Goal: Feedback & Contribution: Submit feedback/report problem

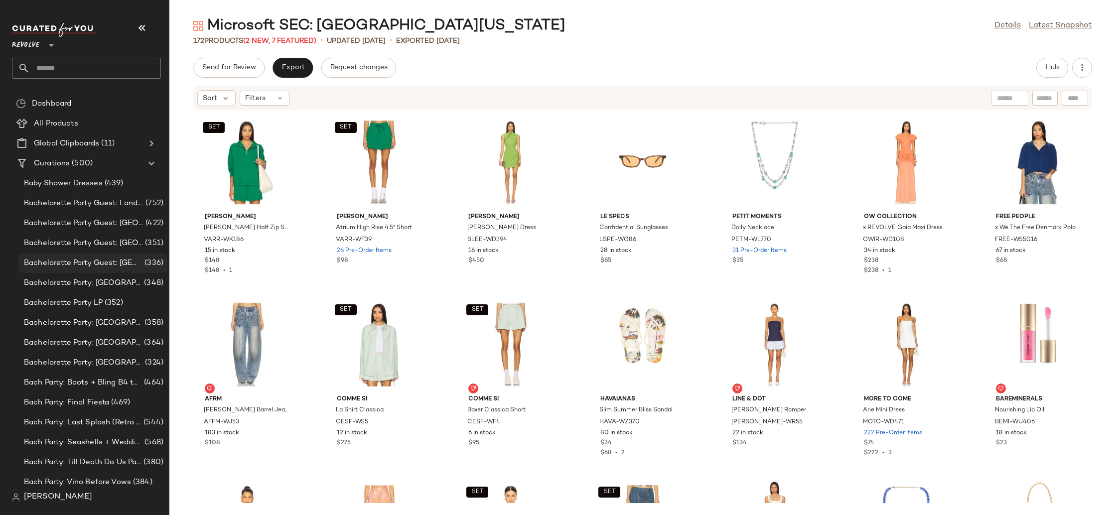
click at [54, 262] on span "Bachelorette Party Guest: [GEOGRAPHIC_DATA]" at bounding box center [83, 263] width 119 height 11
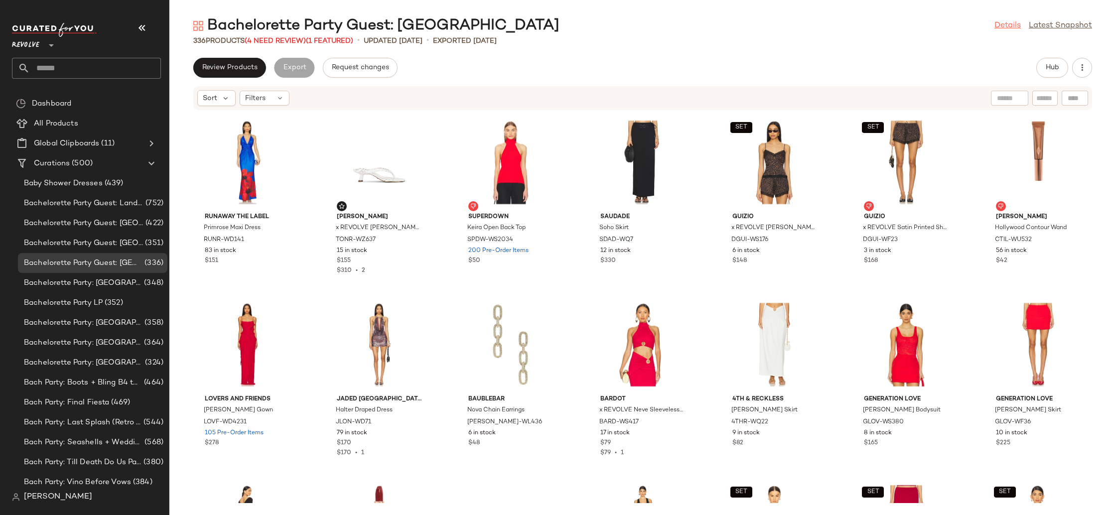
click at [1008, 30] on link "Details" at bounding box center [1007, 26] width 26 height 12
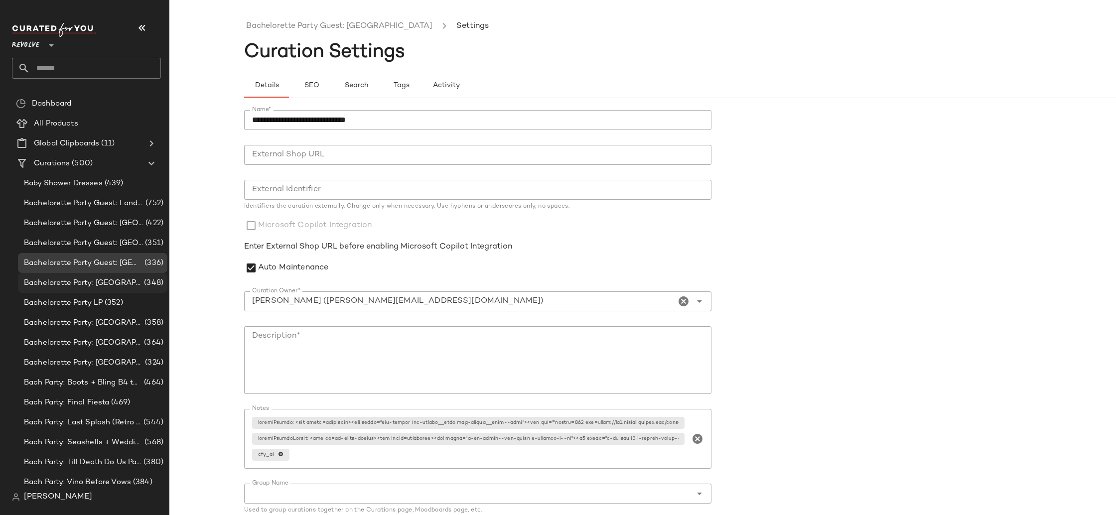
click at [60, 279] on span "Bachelorette Party: [GEOGRAPHIC_DATA]" at bounding box center [83, 283] width 118 height 11
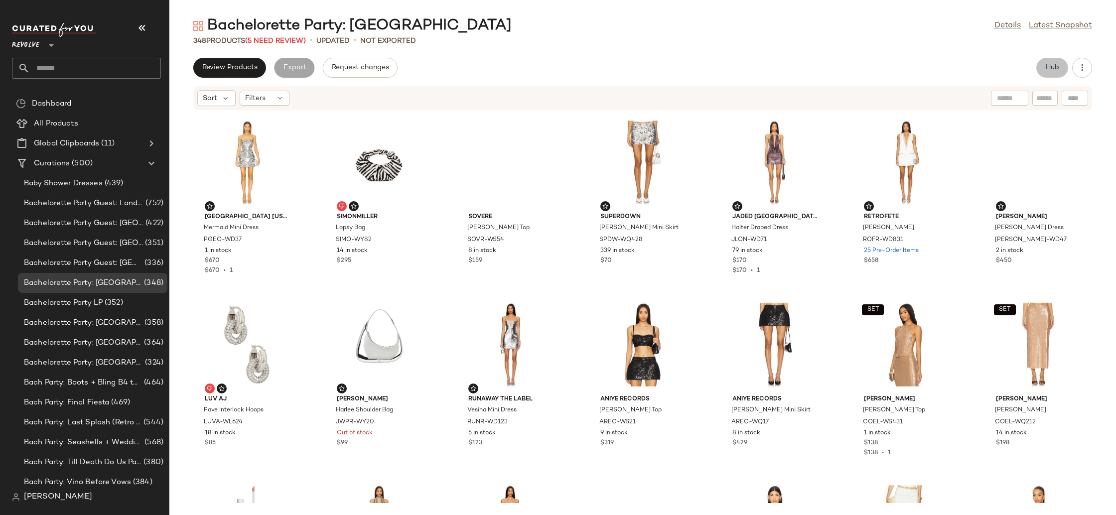
click at [1049, 65] on span "Hub" at bounding box center [1052, 68] width 14 height 8
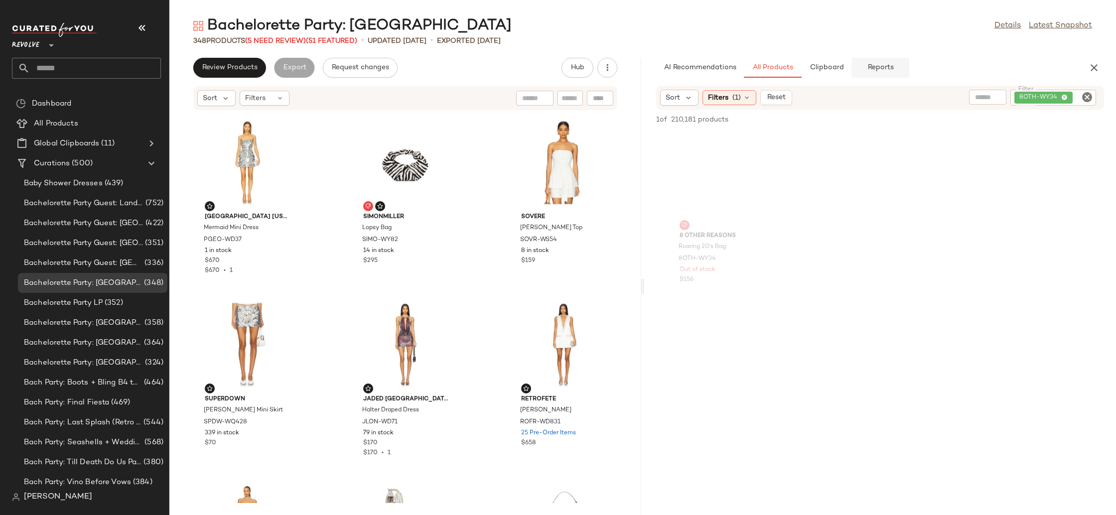
click at [869, 72] on button "Reports" at bounding box center [880, 68] width 58 height 20
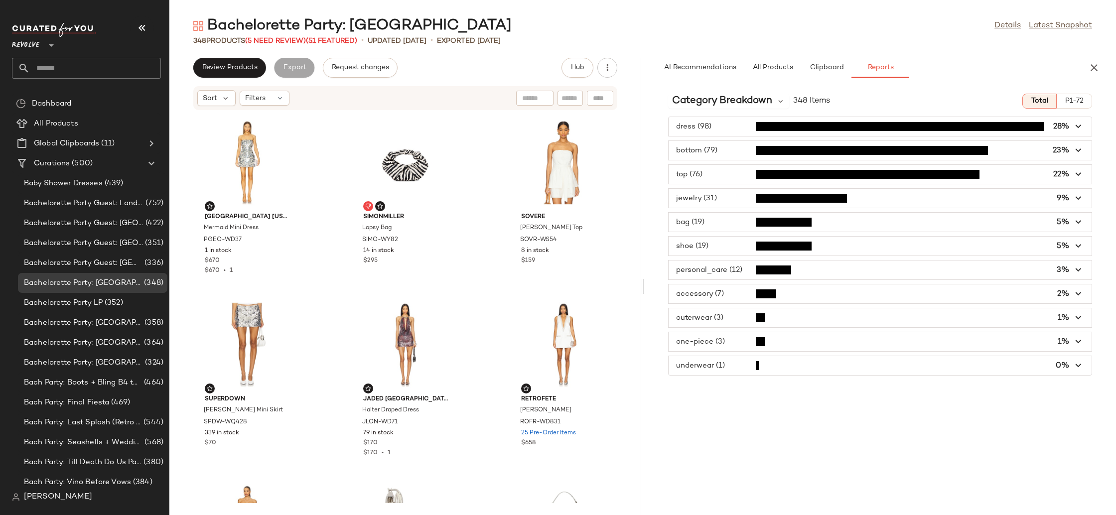
click at [1064, 101] on button "P1-72" at bounding box center [1074, 101] width 35 height 15
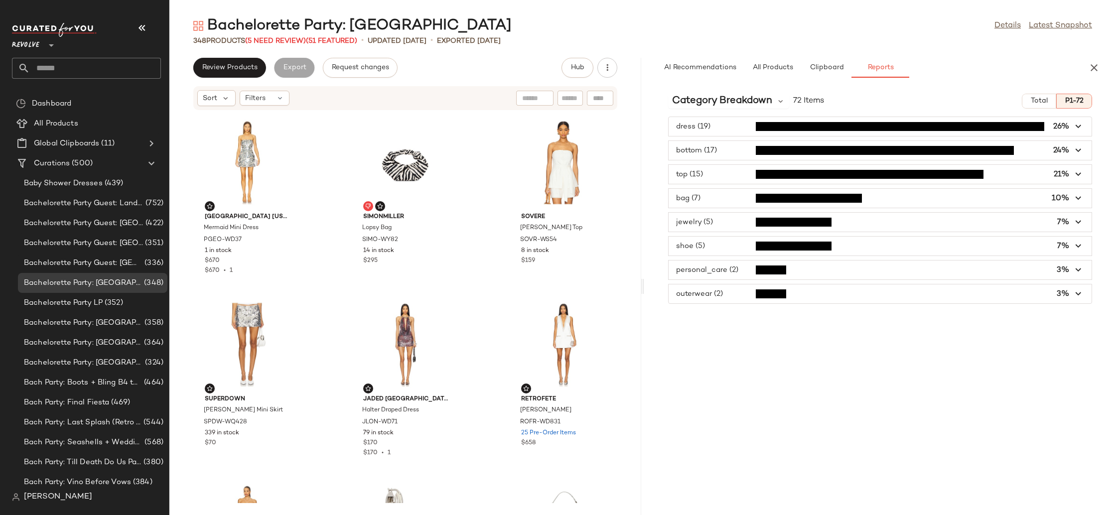
drag, startPoint x: 1036, startPoint y: 99, endPoint x: 1013, endPoint y: 104, distance: 23.4
click at [1035, 100] on span "Total" at bounding box center [1038, 101] width 17 height 8
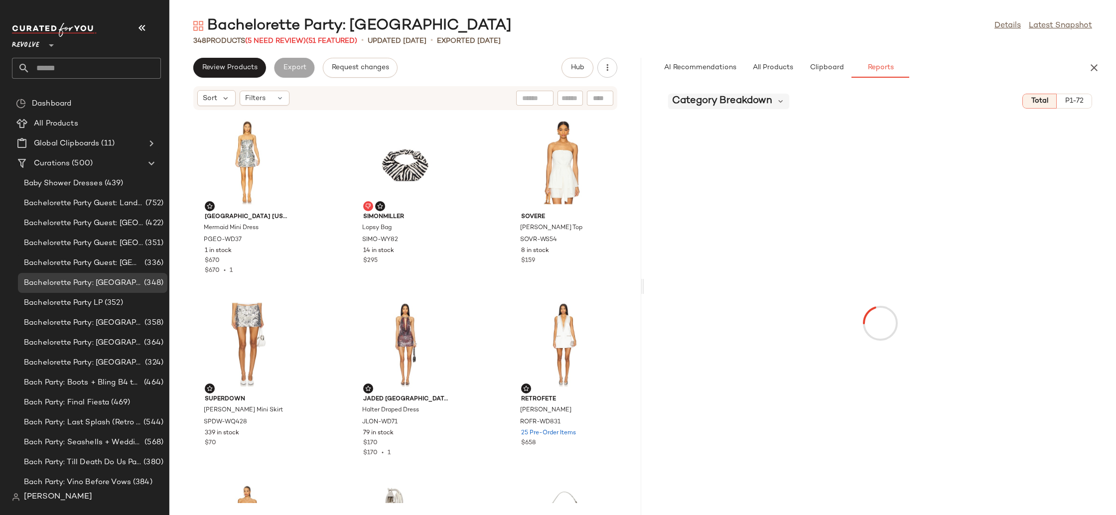
click at [727, 108] on span "Category Breakdown" at bounding box center [722, 101] width 100 height 15
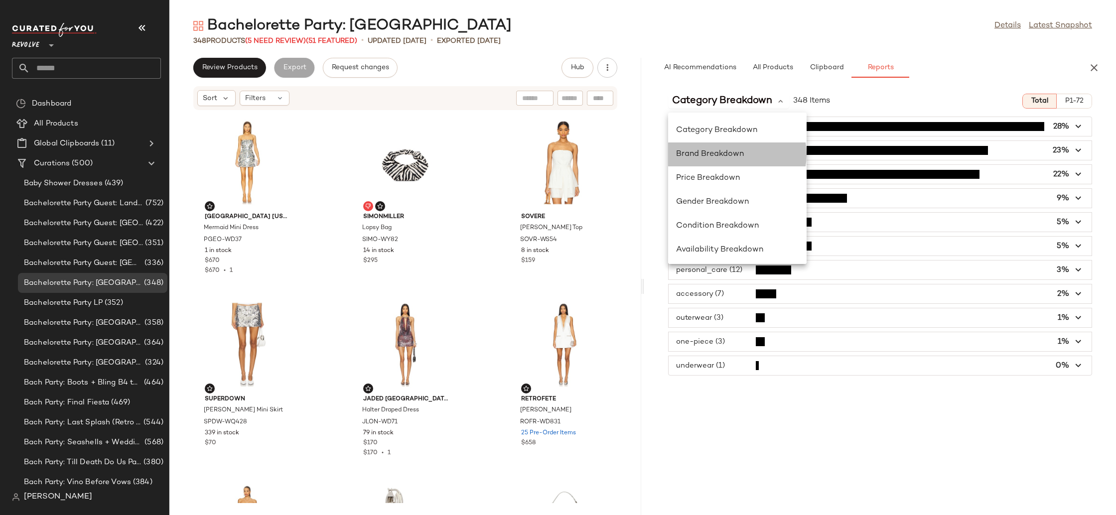
click at [763, 153] on div "Brand Breakdown" at bounding box center [737, 154] width 123 height 12
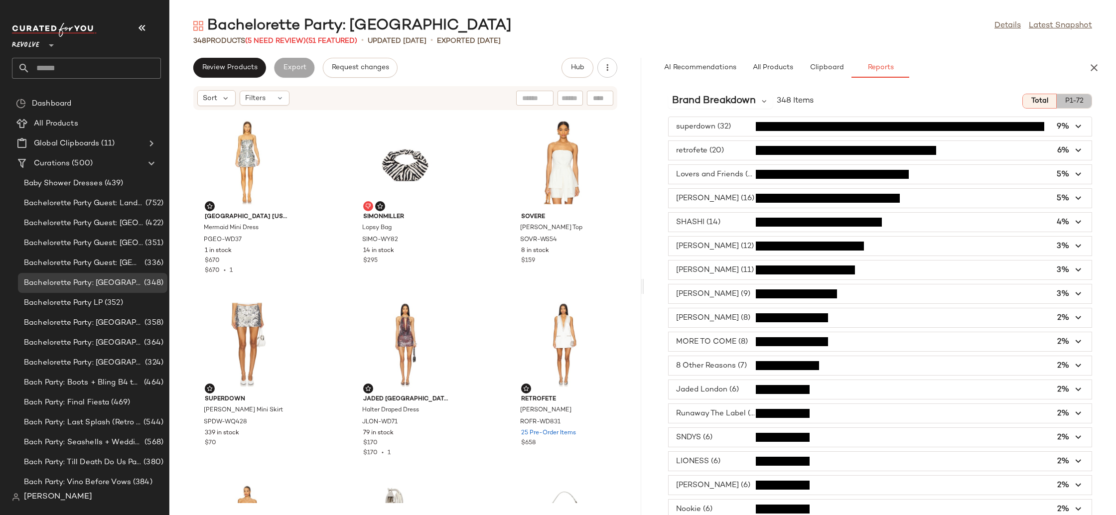
click at [1065, 101] on span "P1-72" at bounding box center [1074, 101] width 19 height 8
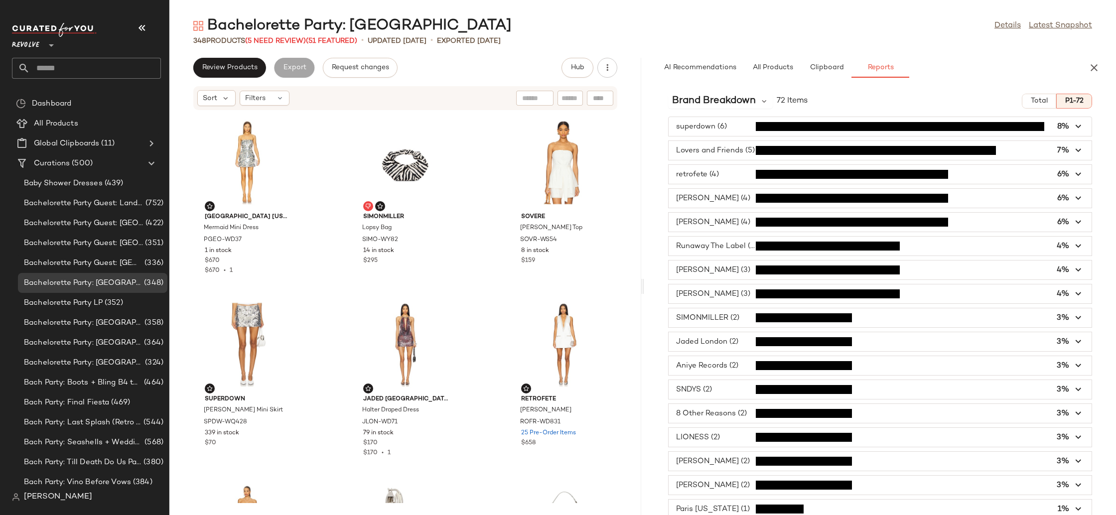
click at [1037, 100] on span "Total" at bounding box center [1038, 101] width 17 height 8
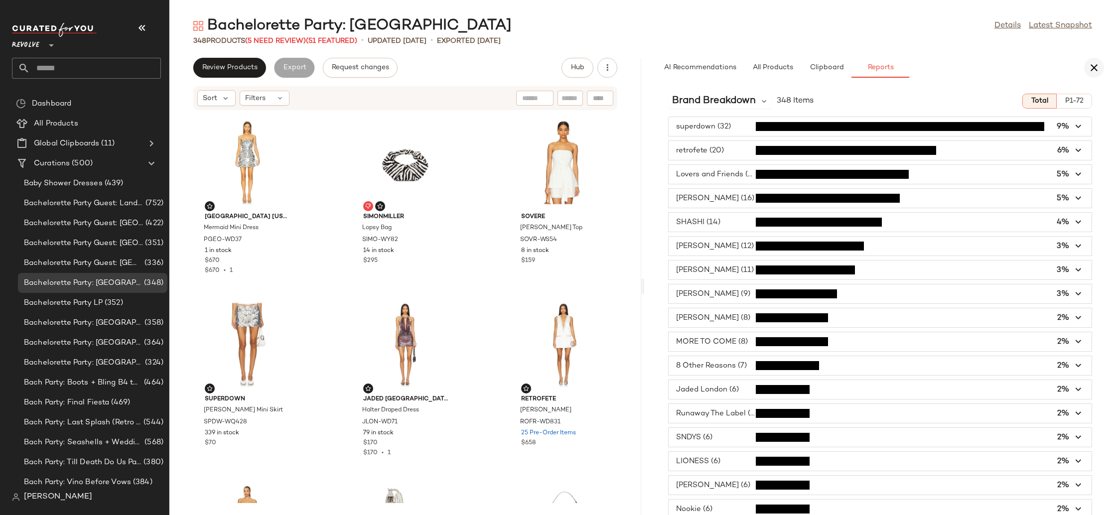
drag, startPoint x: 1087, startPoint y: 70, endPoint x: 1094, endPoint y: 70, distance: 6.5
click at [1094, 70] on button "button" at bounding box center [1094, 68] width 20 height 20
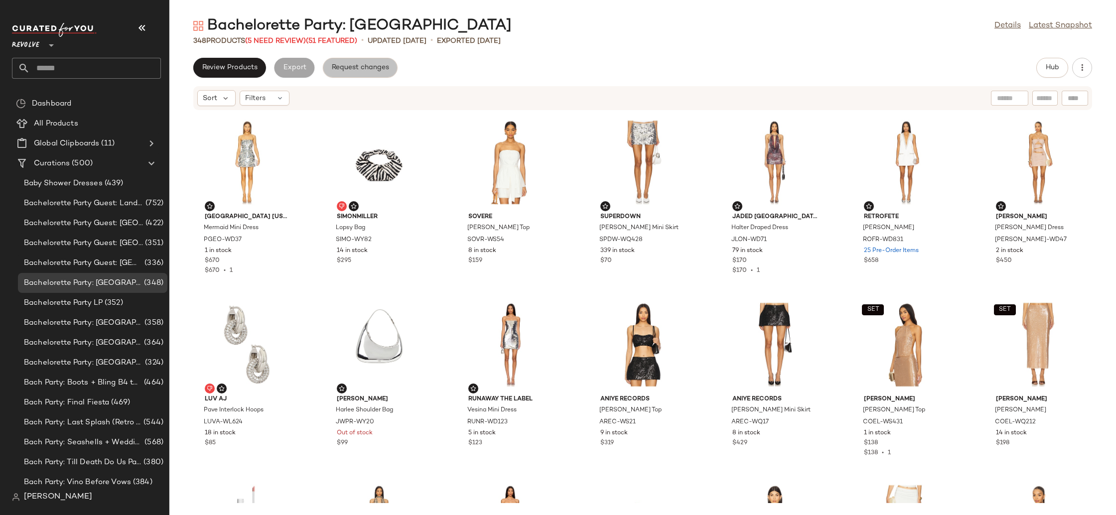
click at [362, 67] on span "Request changes" at bounding box center [360, 68] width 58 height 8
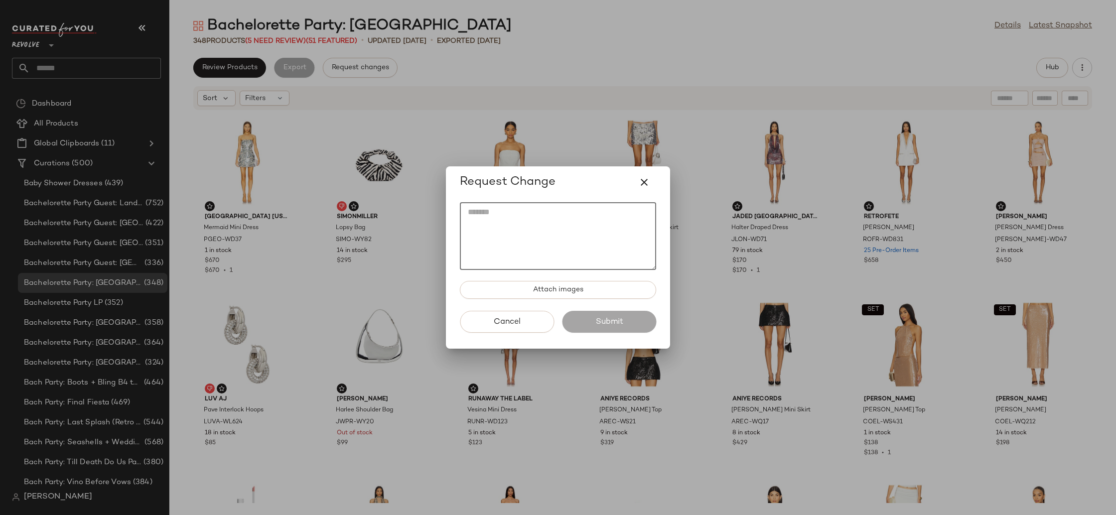
click at [501, 221] on textarea at bounding box center [558, 236] width 196 height 68
click at [640, 184] on icon "button" at bounding box center [644, 182] width 12 height 12
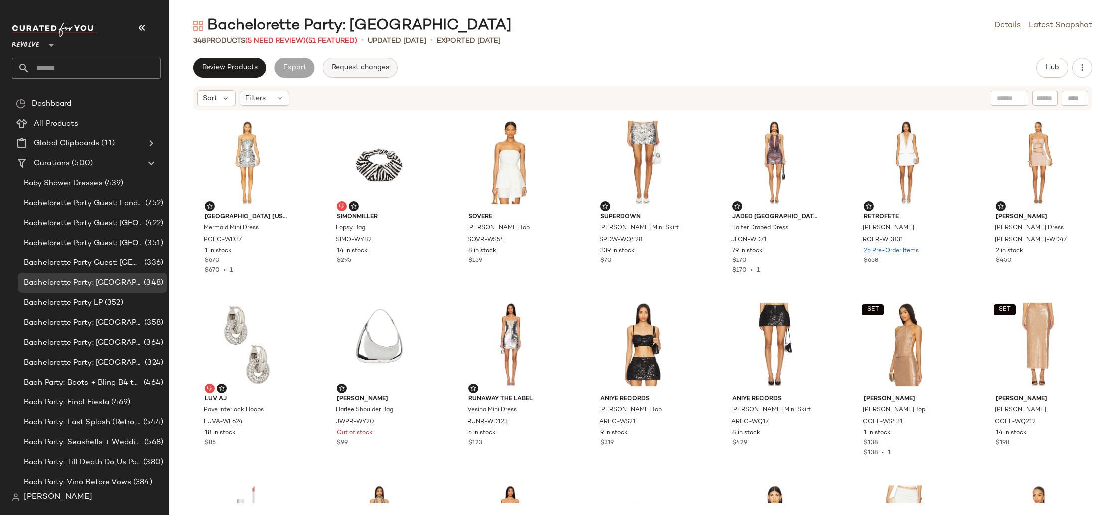
click at [340, 67] on span "Request changes" at bounding box center [360, 68] width 58 height 8
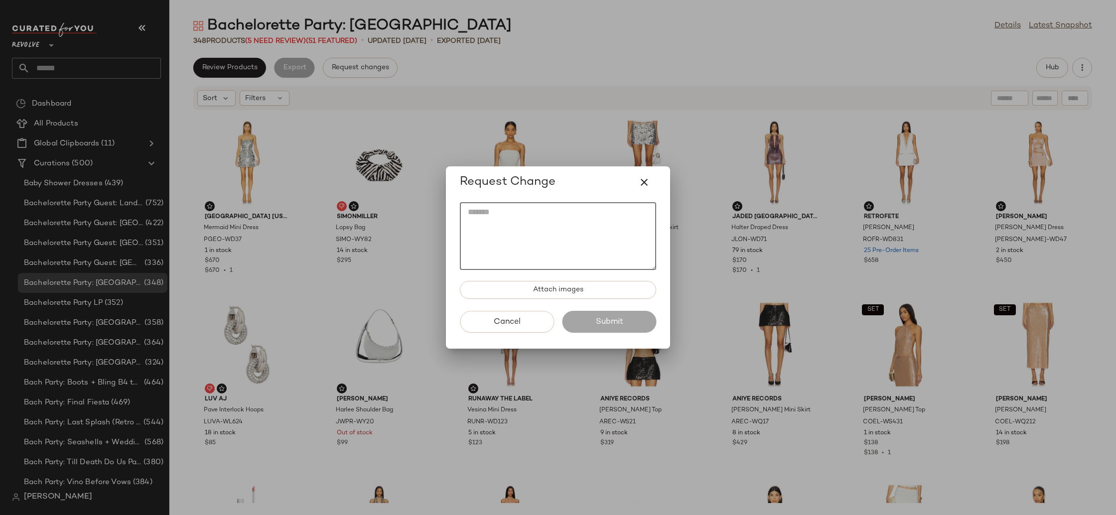
click at [514, 220] on textarea at bounding box center [558, 236] width 196 height 68
click at [547, 230] on textarea at bounding box center [558, 236] width 196 height 68
click at [638, 185] on icon "button" at bounding box center [644, 182] width 12 height 12
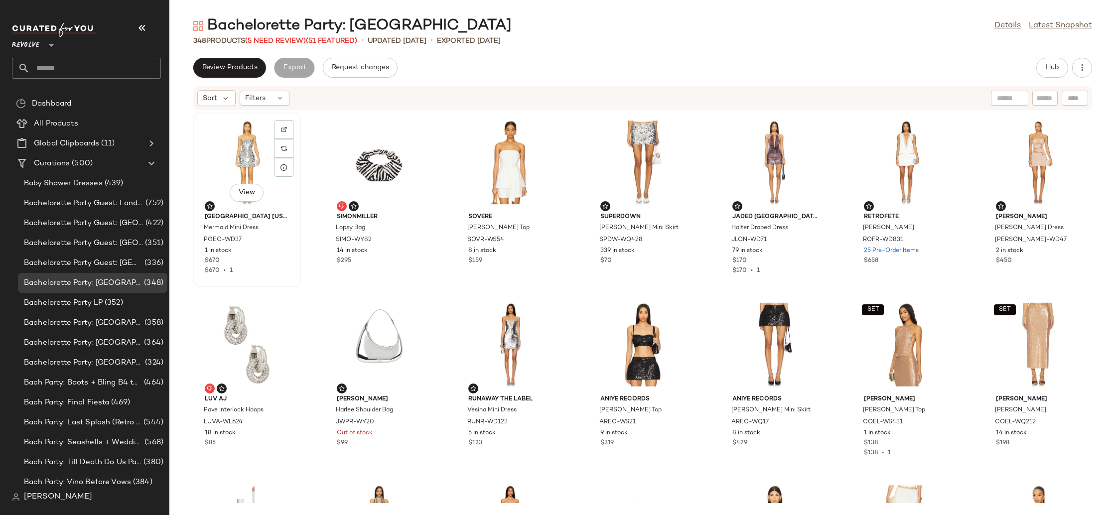
click at [224, 159] on div "View" at bounding box center [247, 162] width 101 height 93
click at [661, 346] on div "View" at bounding box center [642, 344] width 101 height 93
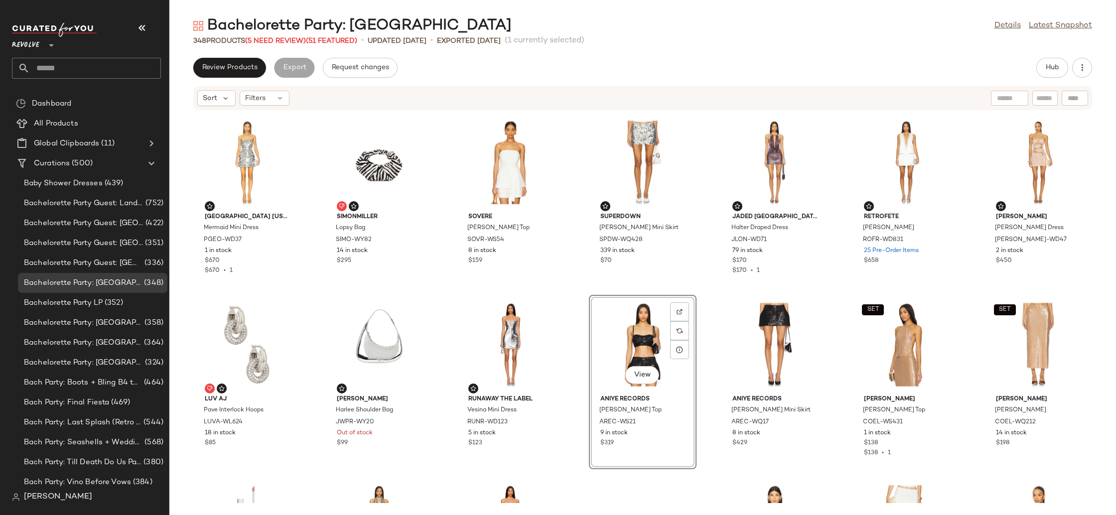
click at [632, 340] on div "View" at bounding box center [642, 344] width 101 height 93
click at [711, 327] on div "Paris [US_STATE] Mermaid Mini Dress PGEO-WD37 1 in stock $670 $670 • 1 SIMONMIL…" at bounding box center [642, 307] width 947 height 393
click at [603, 336] on div "View" at bounding box center [642, 344] width 101 height 93
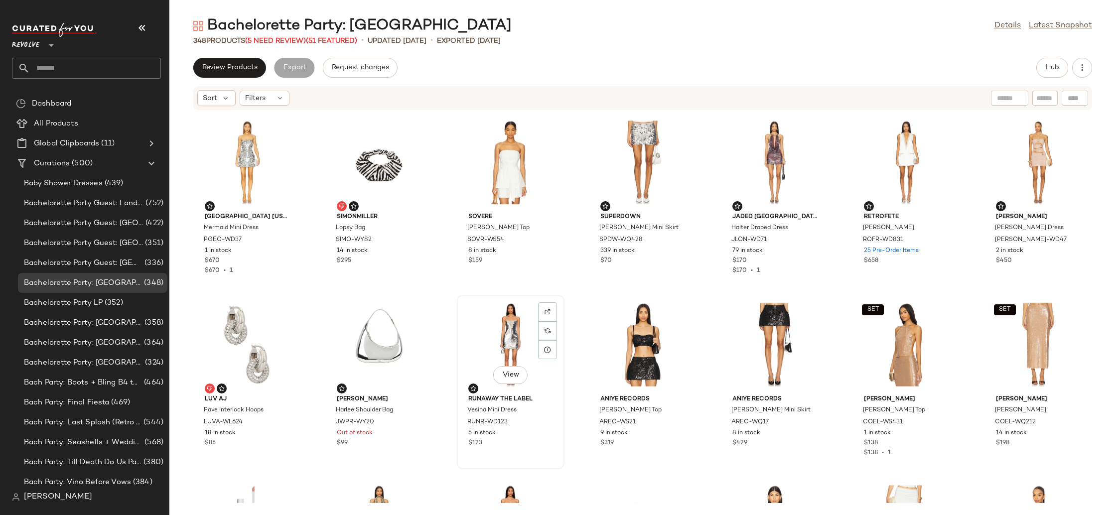
click at [466, 384] on div at bounding box center [469, 389] width 18 height 10
click at [605, 152] on div "View" at bounding box center [642, 162] width 101 height 93
click at [774, 167] on div "View" at bounding box center [774, 162] width 101 height 93
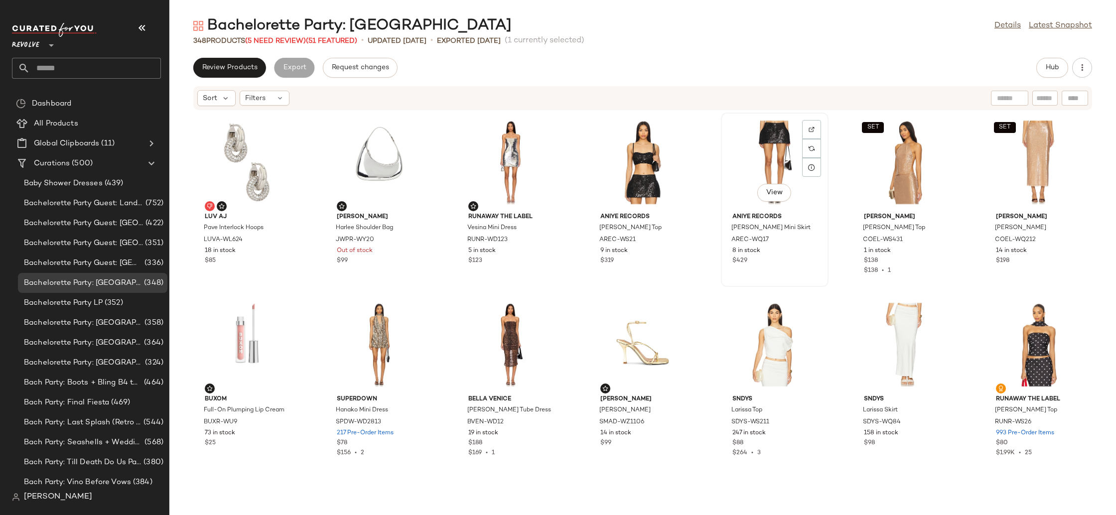
scroll to position [220, 0]
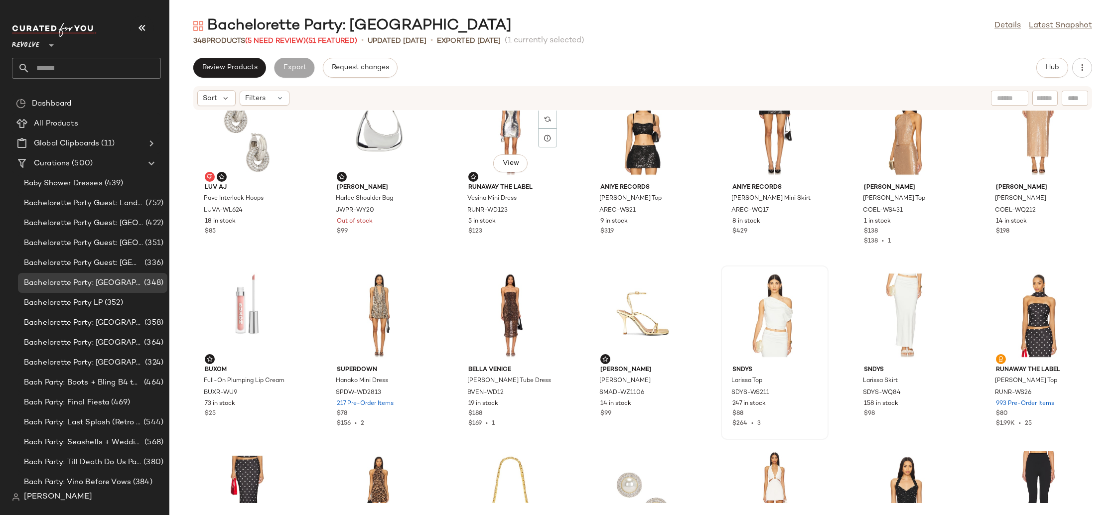
drag, startPoint x: 501, startPoint y: 137, endPoint x: 766, endPoint y: 403, distance: 375.2
click at [502, 138] on div "View" at bounding box center [510, 133] width 101 height 93
click at [760, 313] on div "View" at bounding box center [774, 315] width 101 height 93
click at [808, 381] on img "button" at bounding box center [810, 381] width 6 height 6
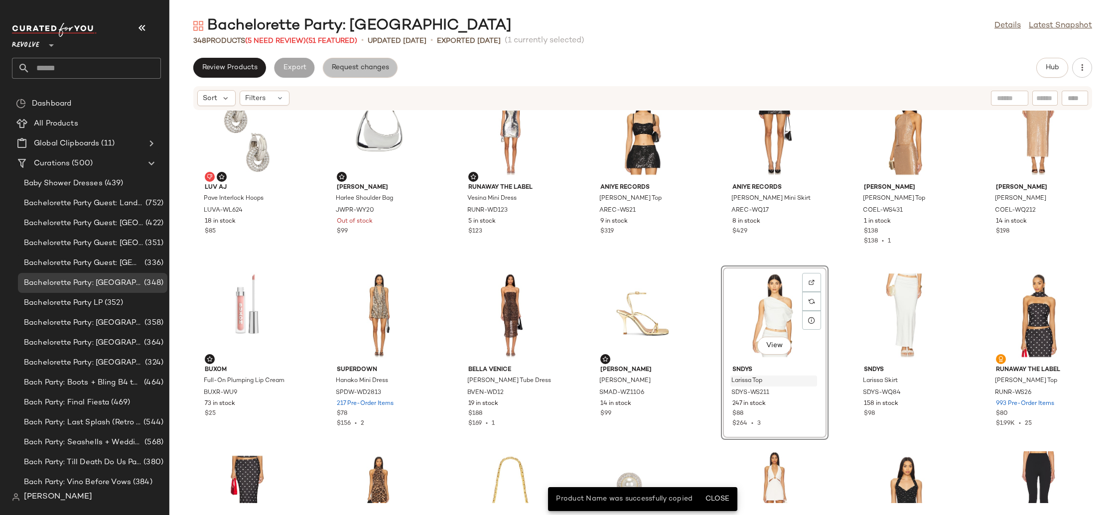
click at [339, 70] on span "Request changes" at bounding box center [360, 68] width 58 height 8
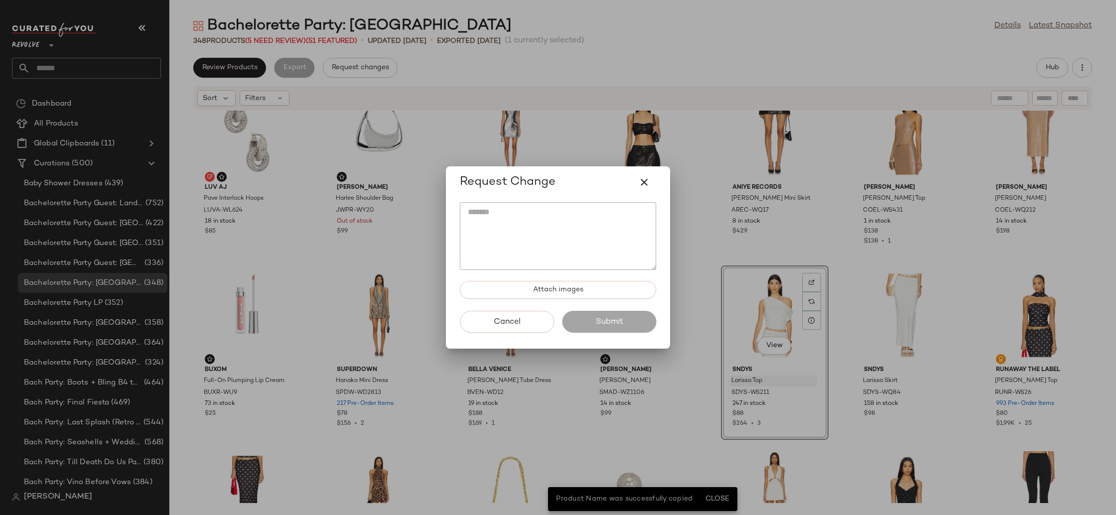
click at [525, 239] on textarea at bounding box center [558, 236] width 196 height 68
paste textarea "**********"
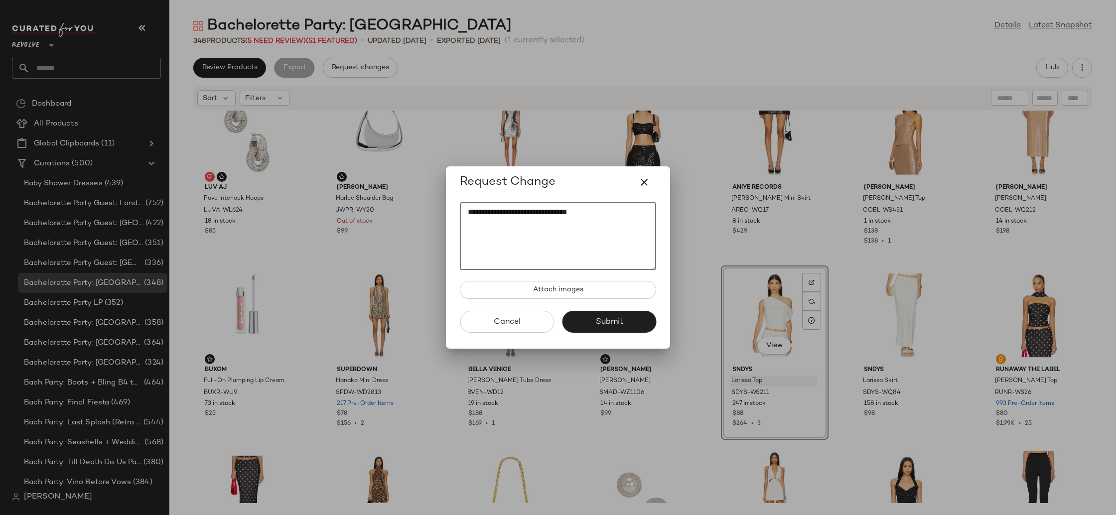
type textarea "**********"
click at [1029, 332] on div at bounding box center [558, 257] width 1116 height 515
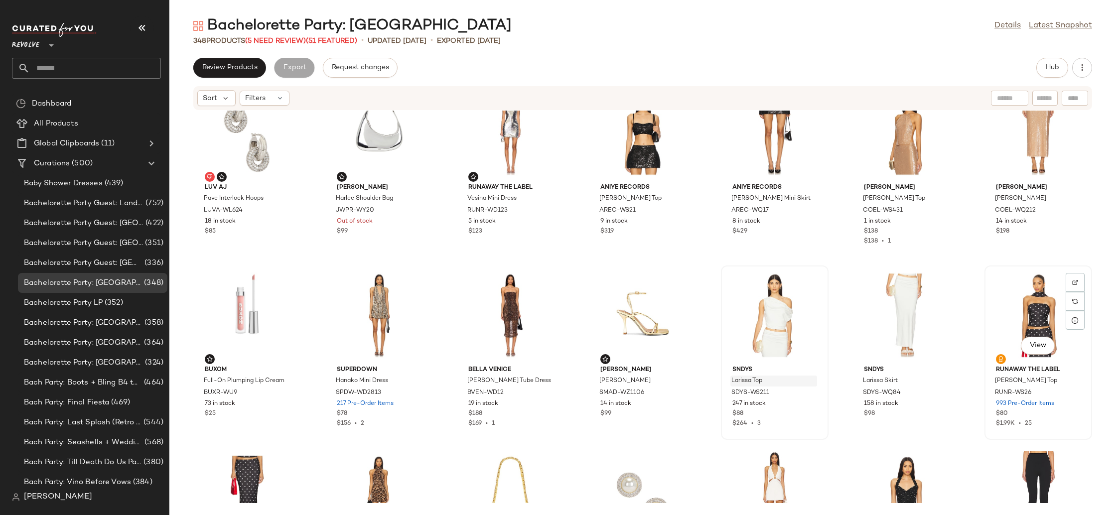
click at [1003, 304] on div "View" at bounding box center [1038, 315] width 101 height 93
click at [1012, 316] on div "View" at bounding box center [1038, 315] width 101 height 93
click at [629, 310] on div "View" at bounding box center [642, 316] width 101 height 93
click at [364, 289] on div "View" at bounding box center [379, 316] width 101 height 93
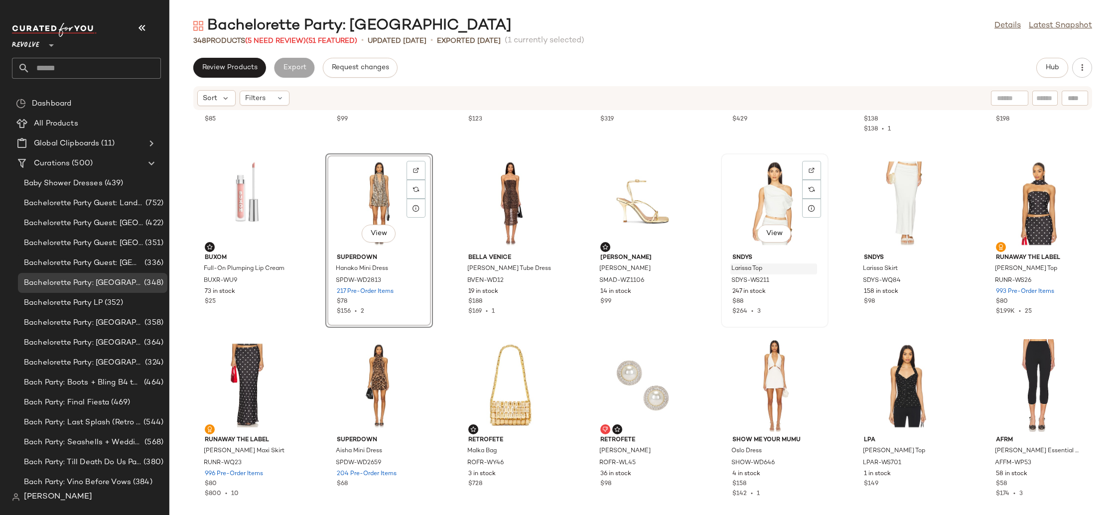
scroll to position [376, 0]
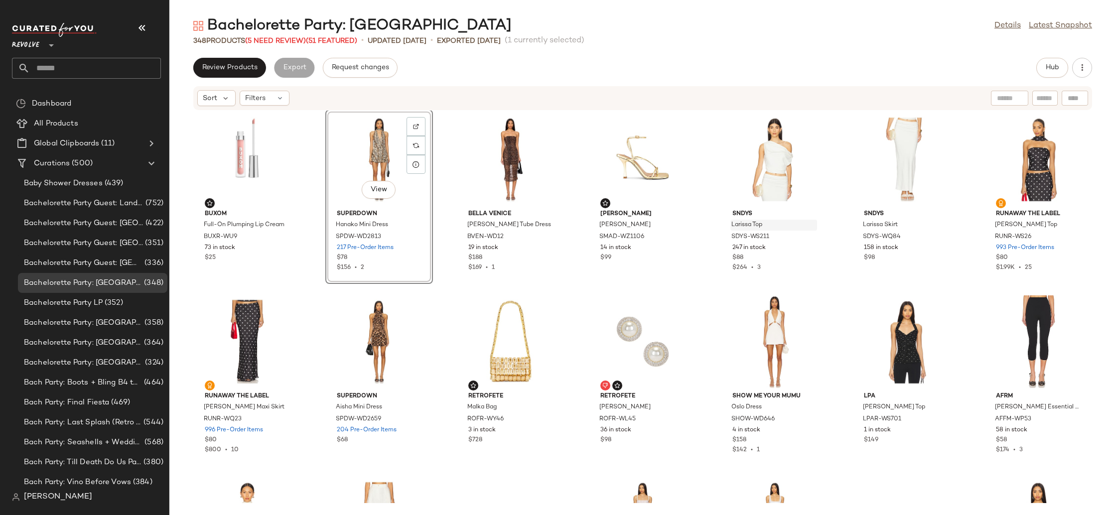
click at [361, 79] on div "Review Products Export Request changes Hub Sort Filters Luv AJ Pave Interlock H…" at bounding box center [642, 286] width 947 height 457
click at [366, 65] on span "Request changes" at bounding box center [360, 68] width 58 height 8
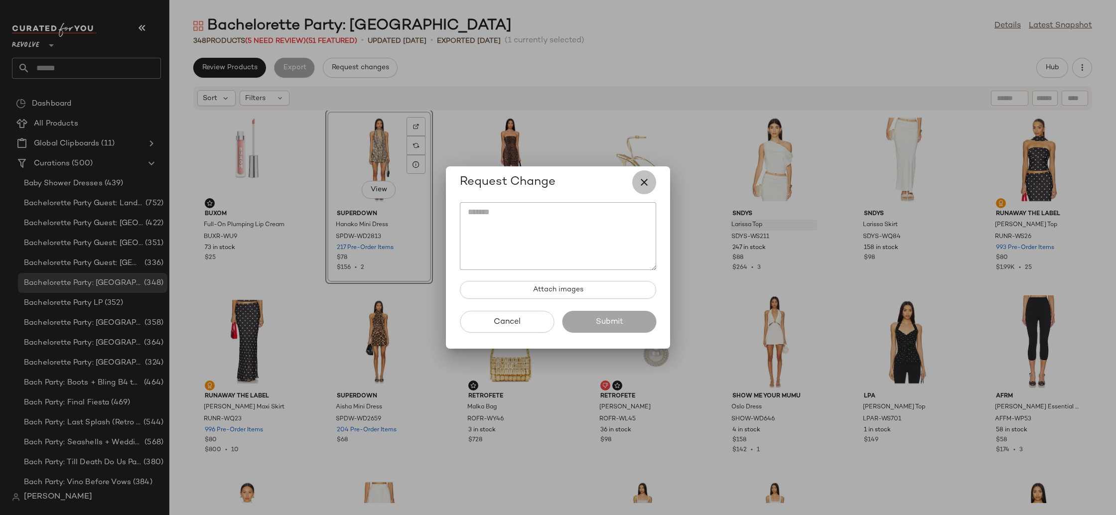
click at [643, 186] on icon "button" at bounding box center [644, 182] width 12 height 12
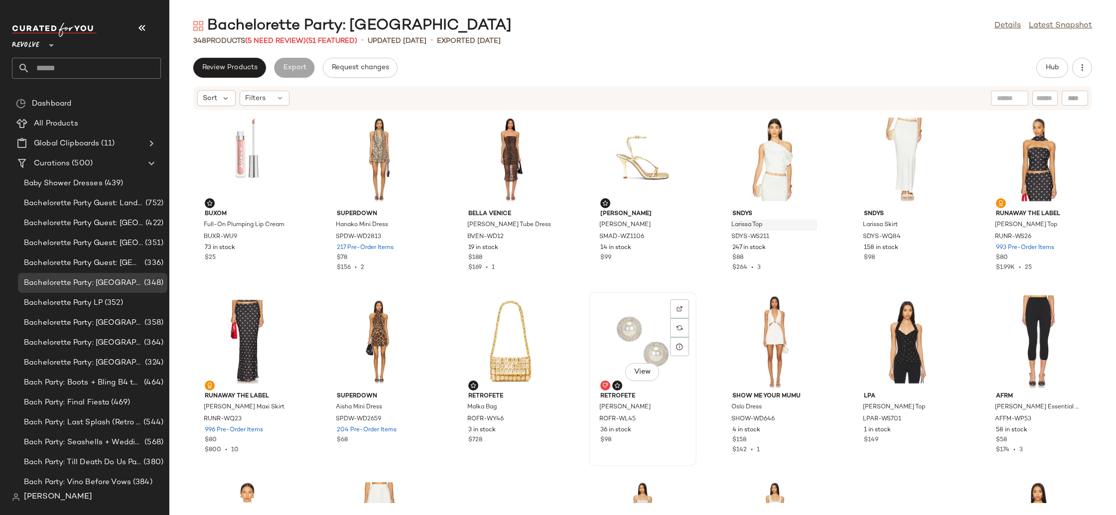
click at [627, 325] on div "View" at bounding box center [642, 341] width 101 height 93
click at [914, 318] on div "View" at bounding box center [906, 341] width 101 height 93
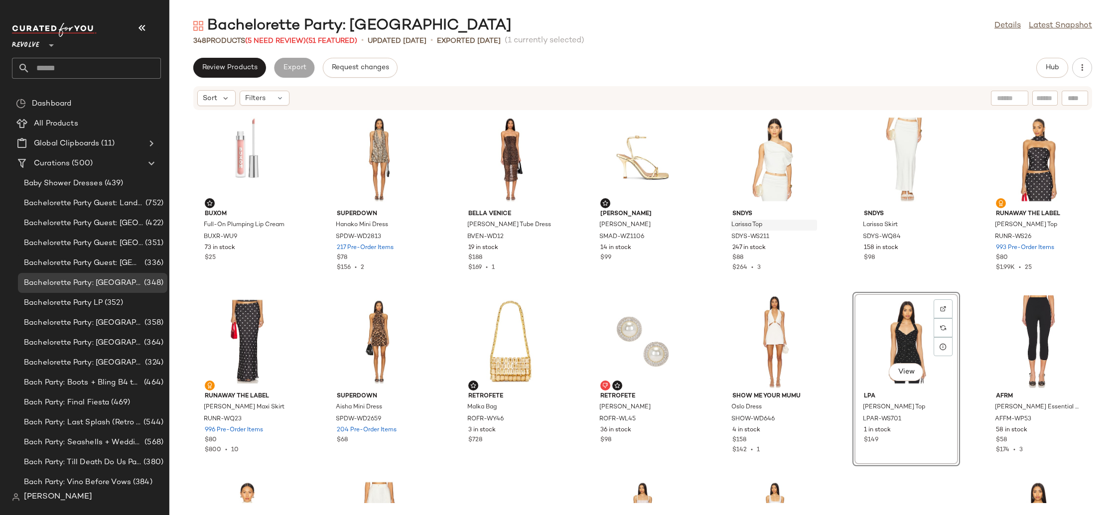
drag, startPoint x: 896, startPoint y: 343, endPoint x: 893, endPoint y: 336, distance: 6.9
click at [896, 343] on div "View" at bounding box center [906, 341] width 101 height 93
click at [880, 333] on div "View" at bounding box center [906, 341] width 101 height 93
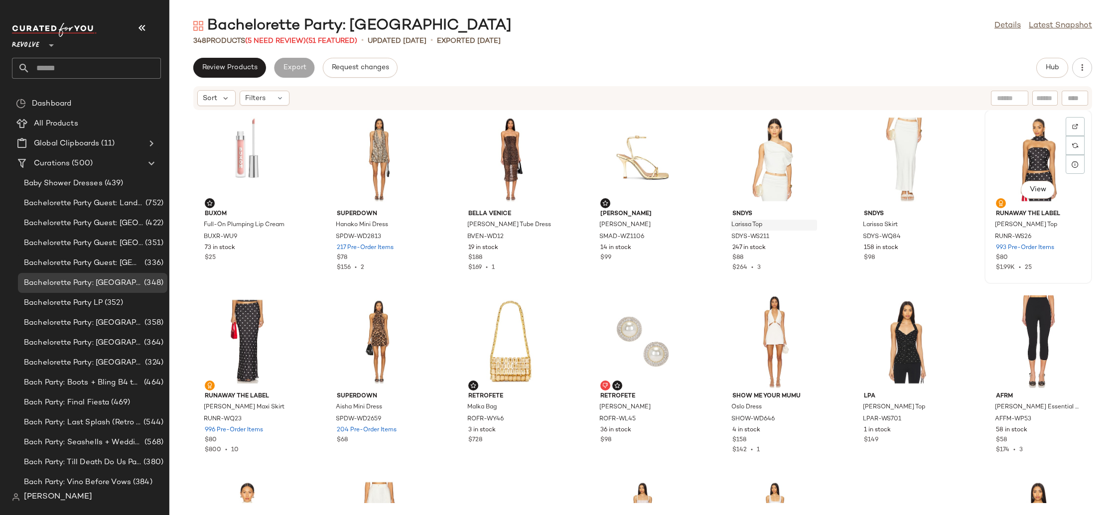
click at [1020, 130] on div "View" at bounding box center [1038, 159] width 101 height 93
click at [343, 72] on button "Request changes" at bounding box center [360, 68] width 75 height 20
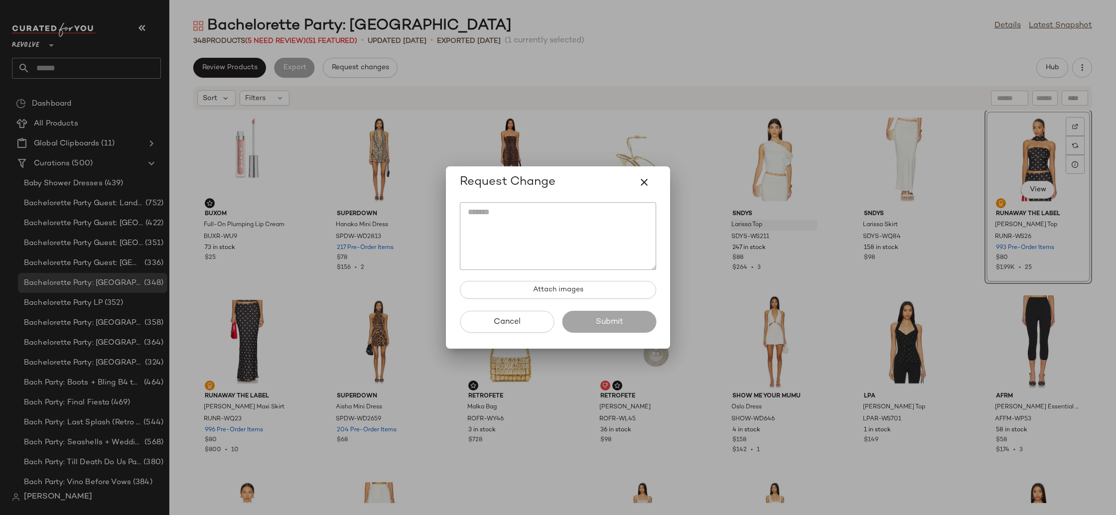
click at [519, 328] on button "Cancel" at bounding box center [507, 322] width 94 height 22
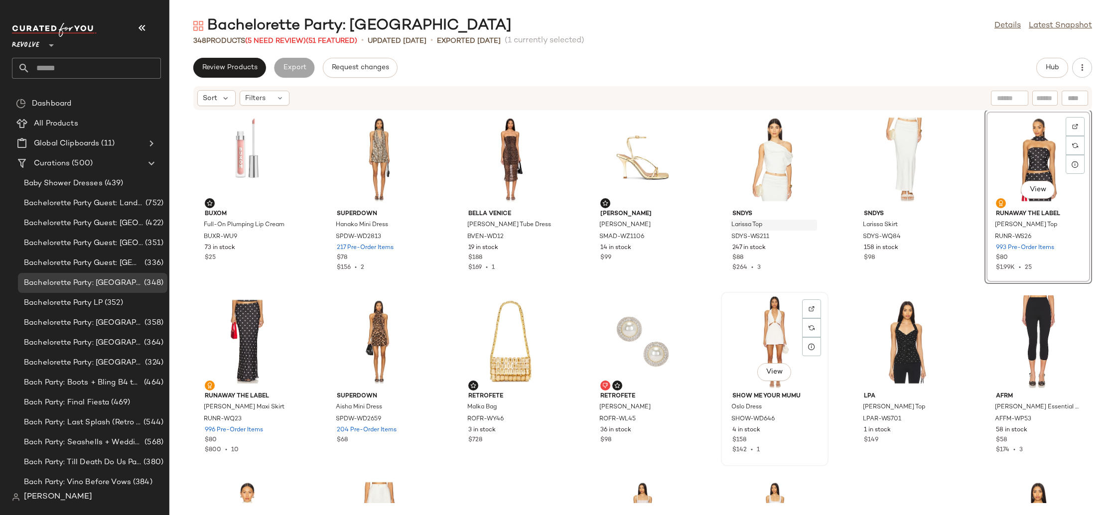
click at [733, 334] on div "View" at bounding box center [774, 341] width 101 height 93
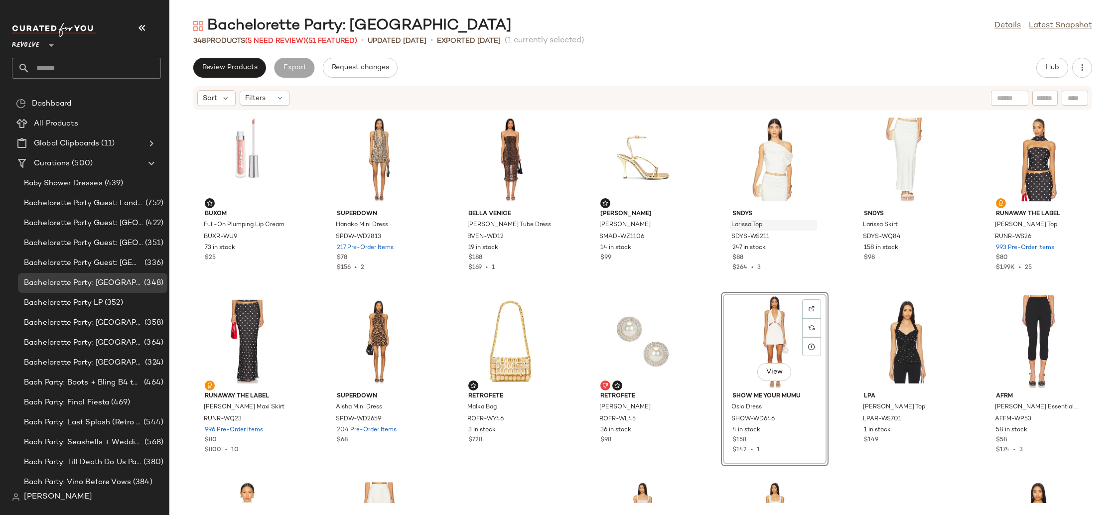
scroll to position [520, 0]
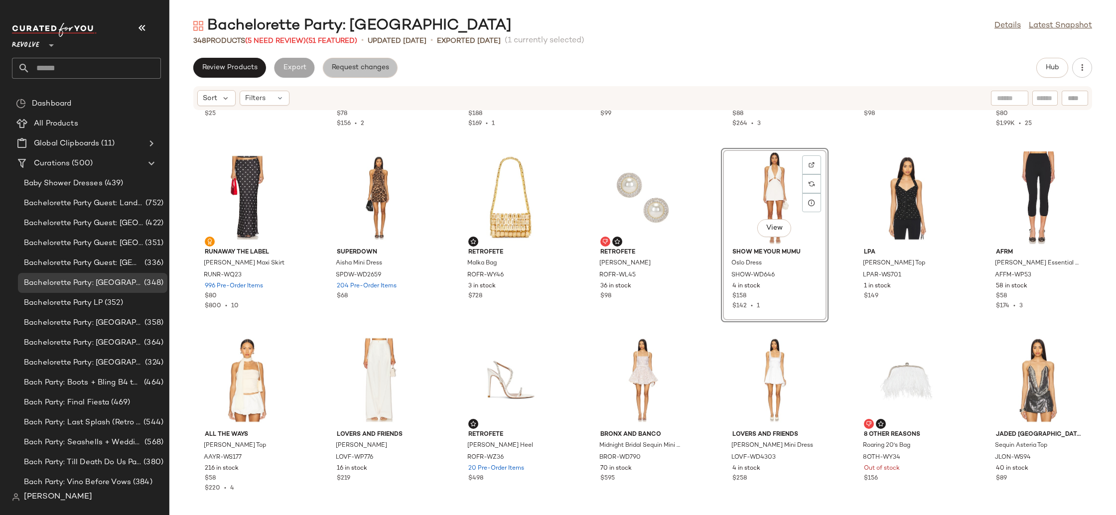
click at [376, 73] on button "Request changes" at bounding box center [360, 68] width 75 height 20
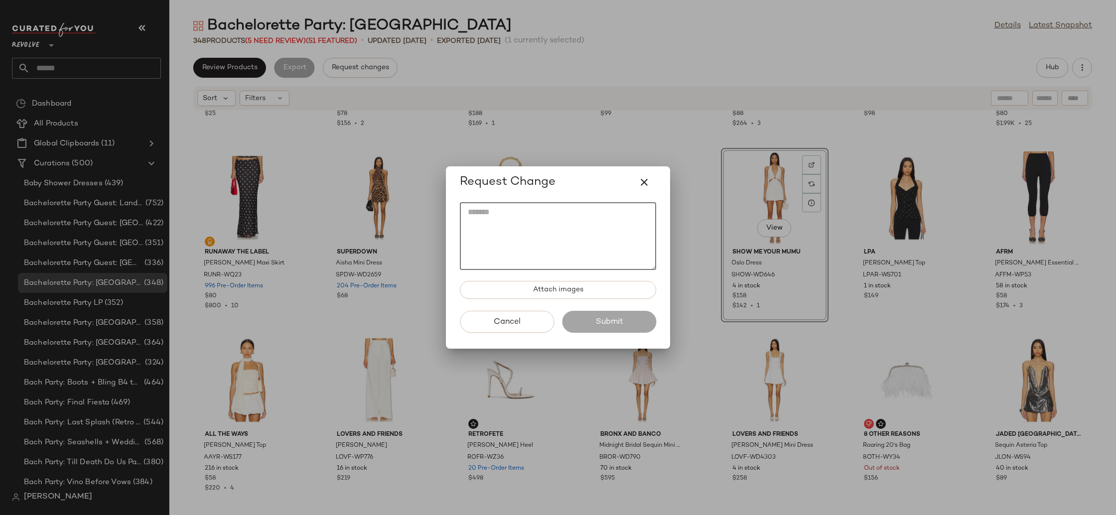
click at [549, 214] on textarea at bounding box center [558, 236] width 196 height 68
click at [576, 290] on span "Attach images" at bounding box center [558, 290] width 51 height 8
click at [646, 185] on icon "button" at bounding box center [644, 182] width 12 height 12
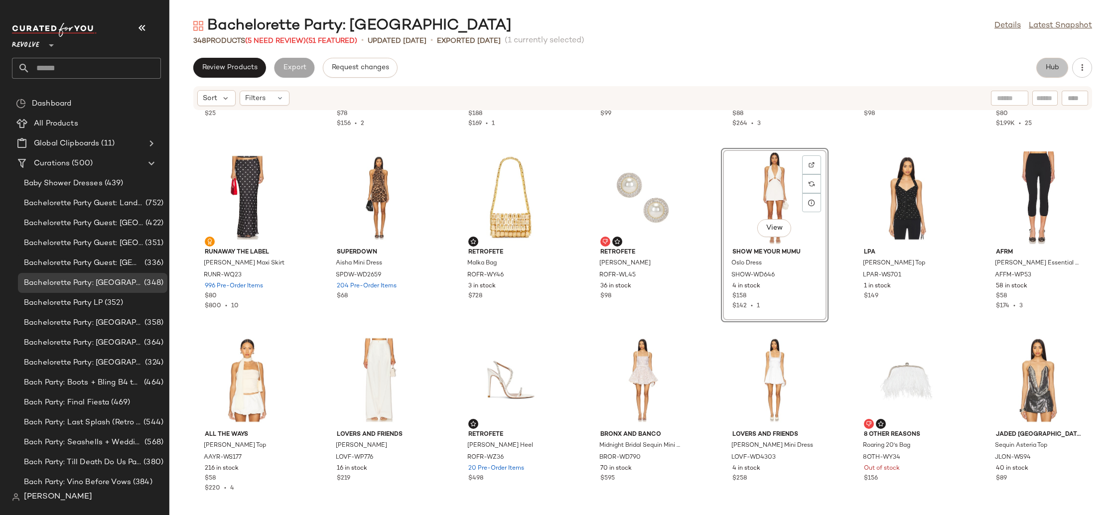
click at [1060, 68] on button "Hub" at bounding box center [1052, 68] width 32 height 20
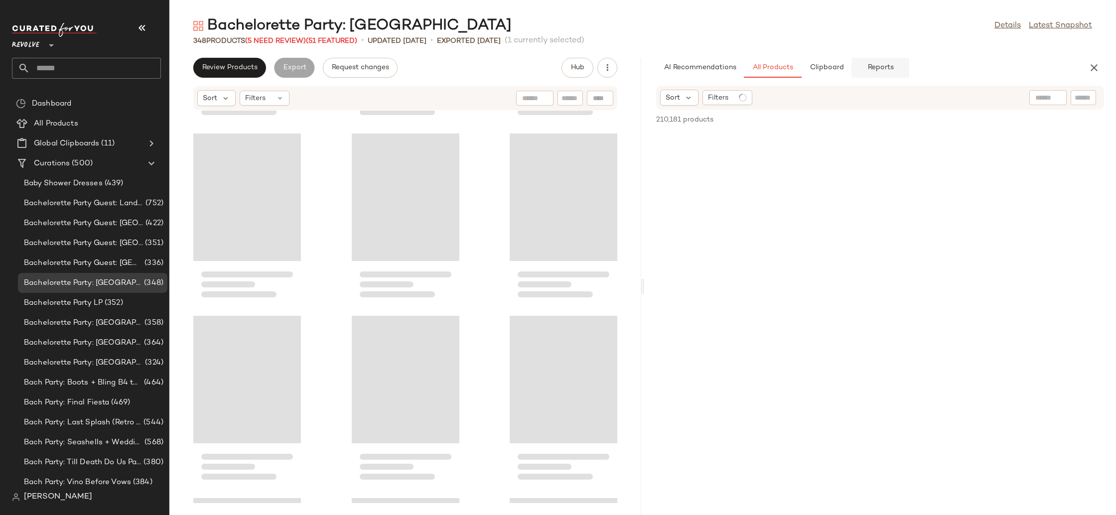
scroll to position [1276, 0]
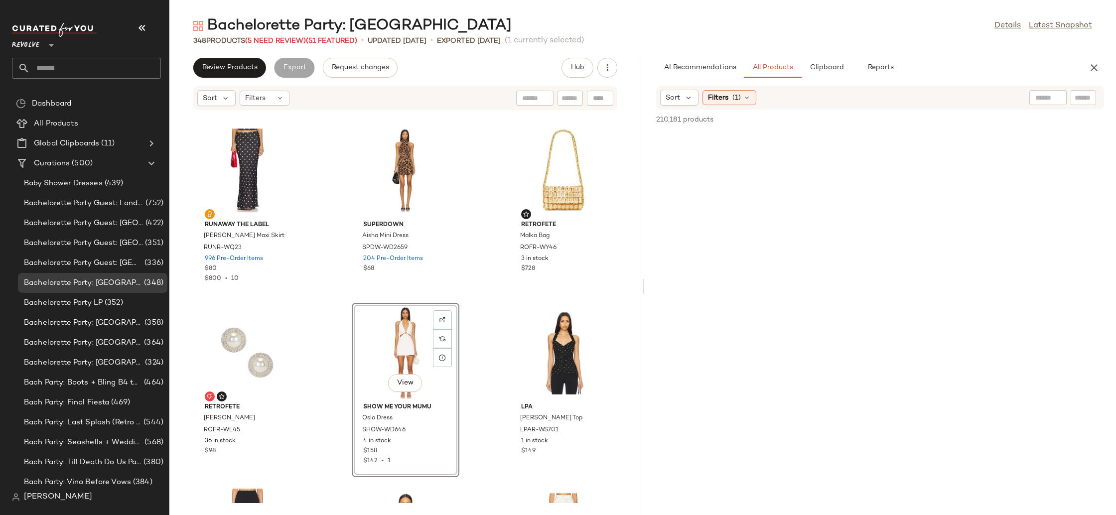
drag, startPoint x: 891, startPoint y: 66, endPoint x: 908, endPoint y: 91, distance: 30.3
click at [891, 66] on span "Reports" at bounding box center [880, 68] width 26 height 8
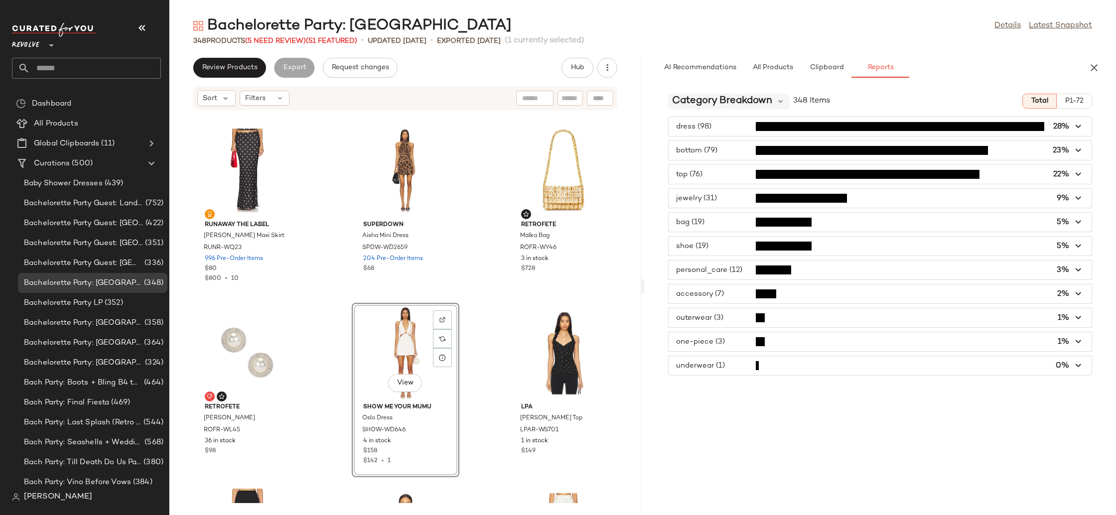
click at [738, 101] on span "Category Breakdown" at bounding box center [722, 101] width 100 height 15
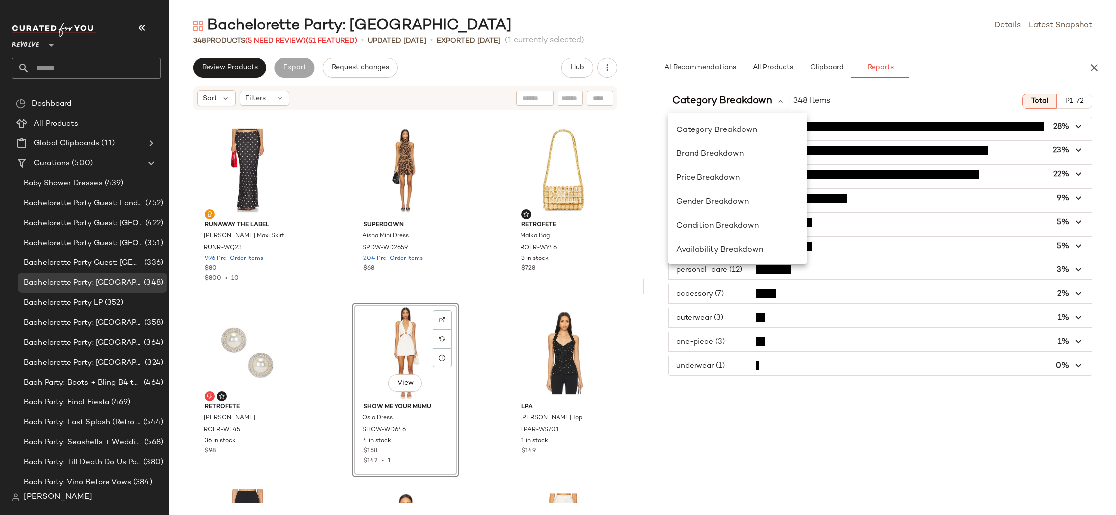
drag, startPoint x: 890, startPoint y: 94, endPoint x: 887, endPoint y: 99, distance: 5.4
click at [890, 94] on div "Category Breakdown 348 Items Total P1-72" at bounding box center [880, 101] width 472 height 15
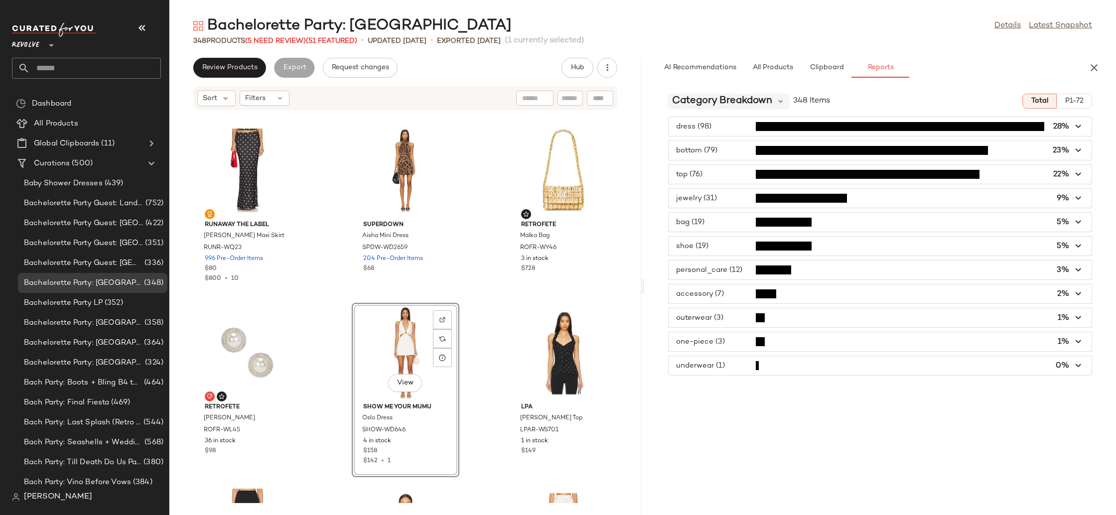
click at [740, 103] on span "Category Breakdown" at bounding box center [722, 101] width 100 height 15
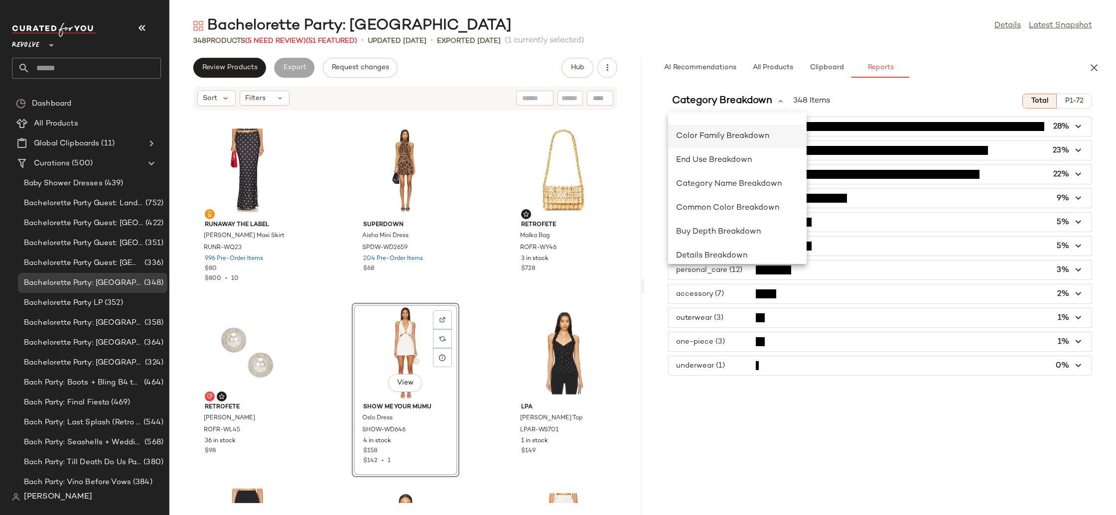
scroll to position [185, 0]
click at [742, 141] on div "Color Family Breakdown" at bounding box center [737, 137] width 123 height 12
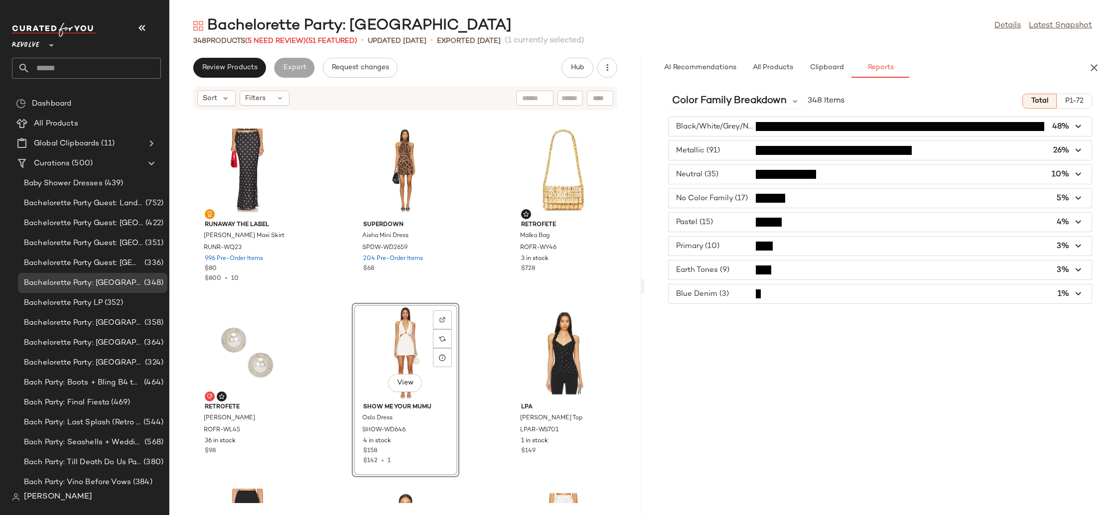
click at [730, 146] on span "button" at bounding box center [880, 150] width 423 height 19
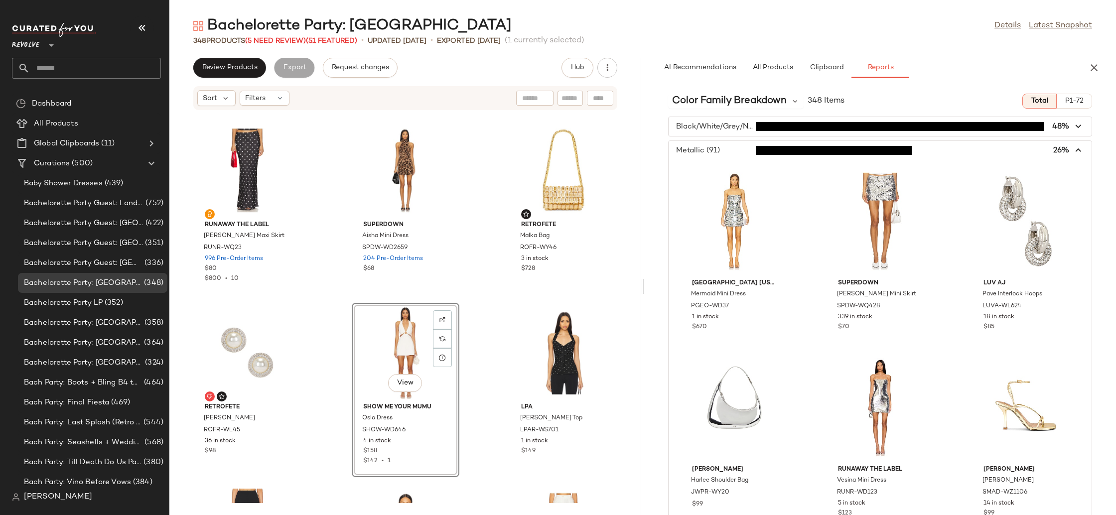
click at [730, 146] on span "button" at bounding box center [880, 150] width 423 height 19
